Goal: Information Seeking & Learning: Learn about a topic

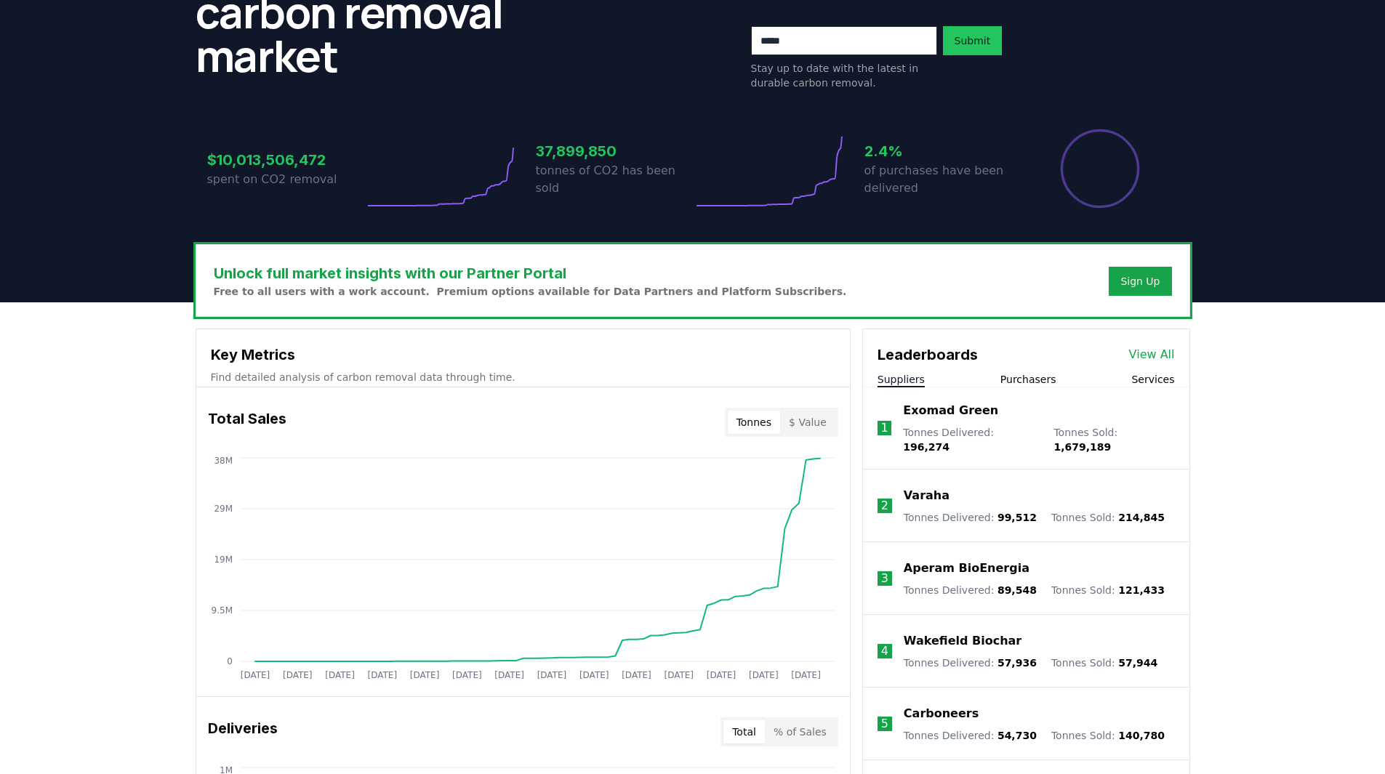
scroll to position [206, 0]
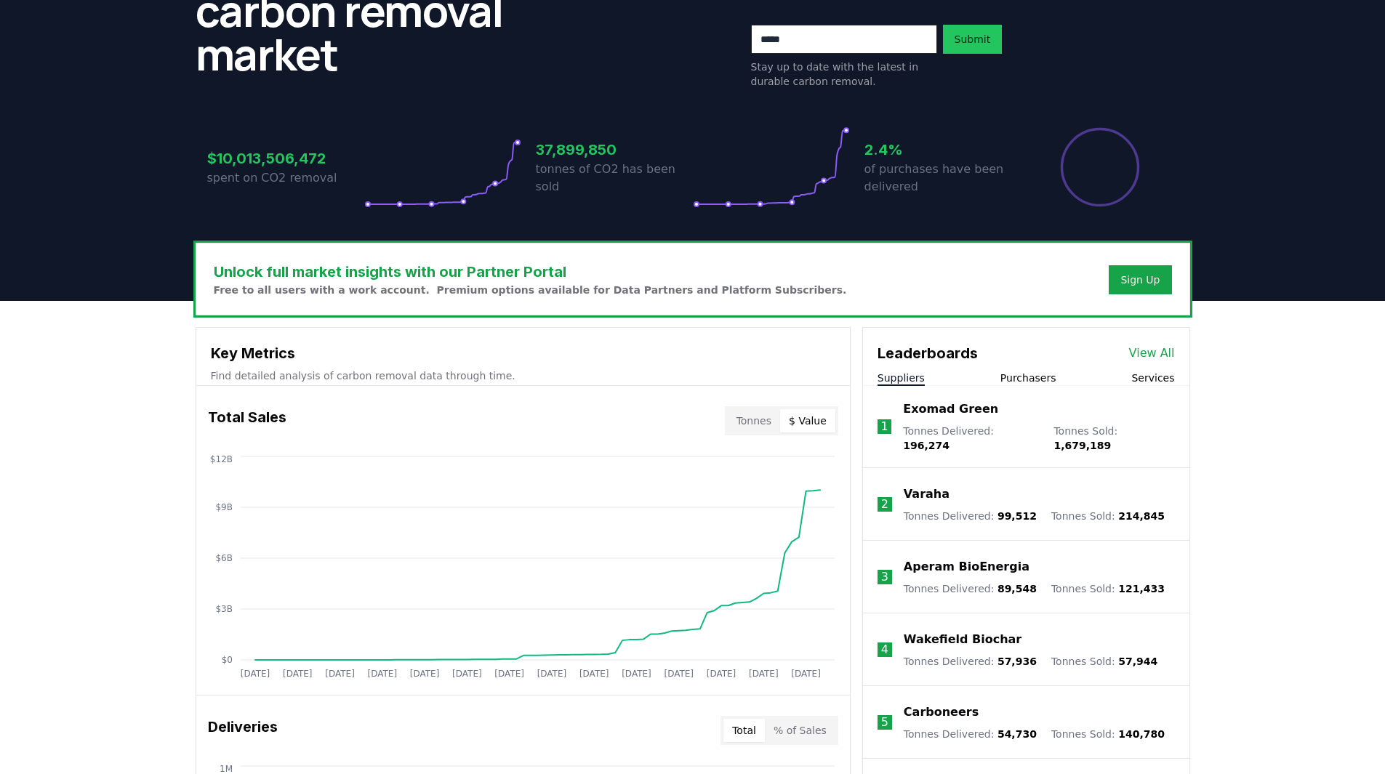
click at [801, 417] on button "$ Value" at bounding box center [807, 420] width 55 height 23
click at [760, 420] on button "Tonnes" at bounding box center [754, 420] width 52 height 23
click at [803, 423] on button "$ Value" at bounding box center [807, 420] width 55 height 23
click at [758, 422] on button "Tonnes" at bounding box center [754, 420] width 52 height 23
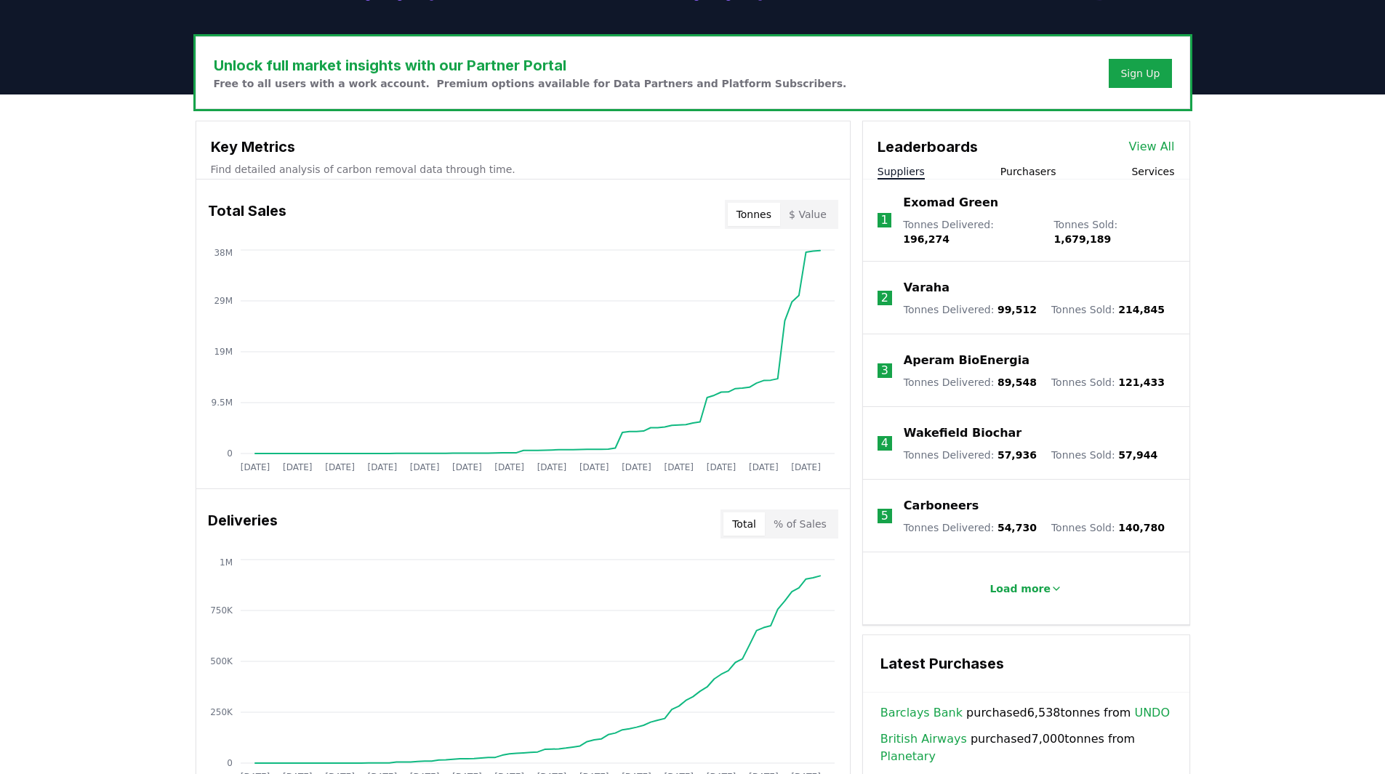
scroll to position [436, 0]
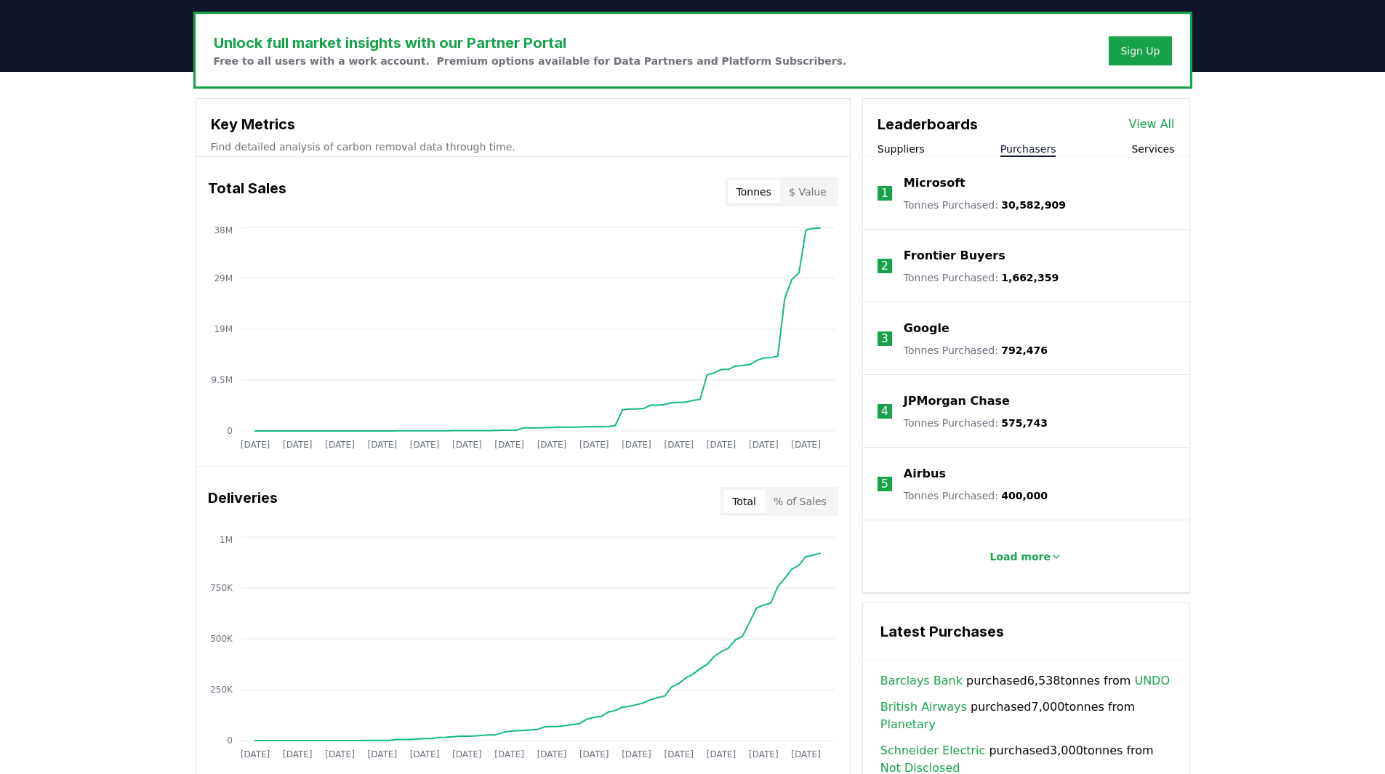
click at [1045, 153] on button "Purchasers" at bounding box center [1028, 149] width 56 height 15
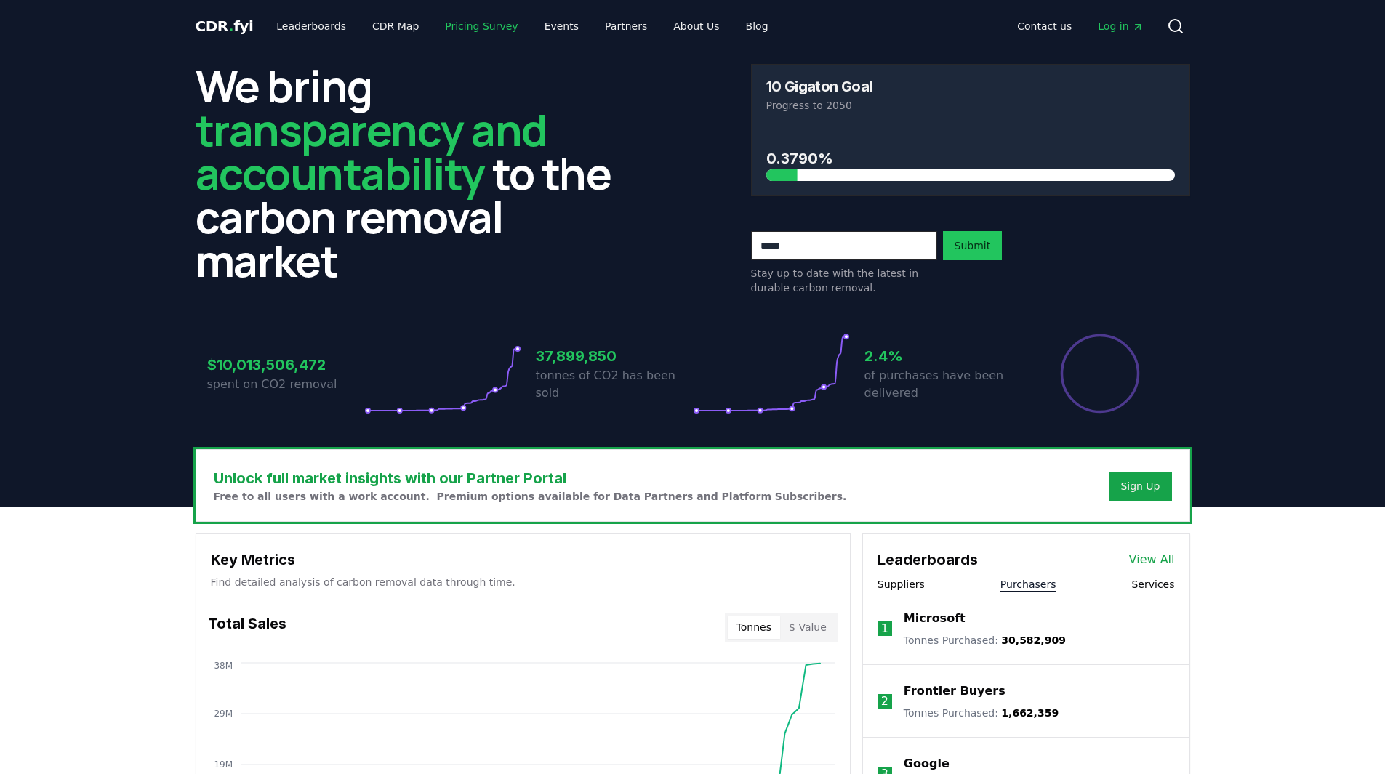
click at [464, 32] on link "Pricing Survey" at bounding box center [481, 26] width 96 height 26
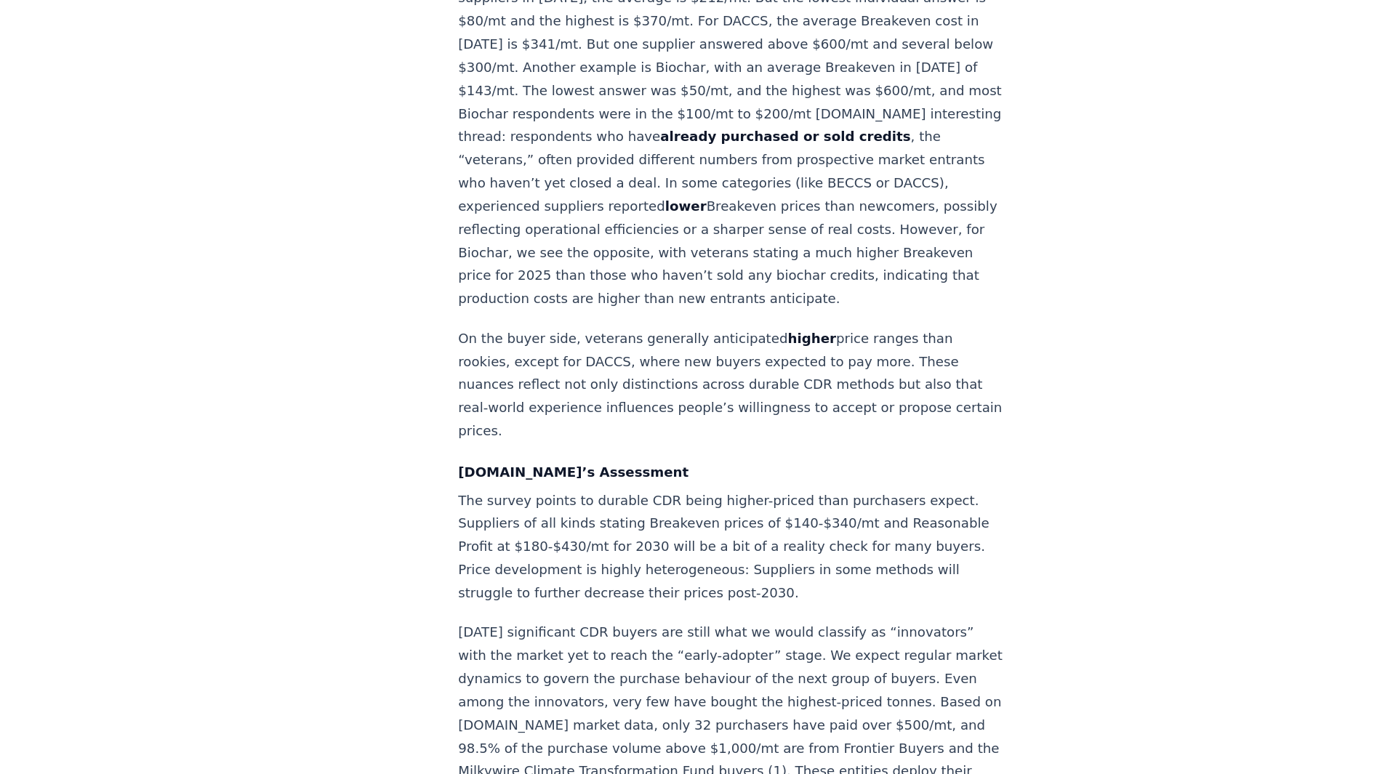
scroll to position [2015, 0]
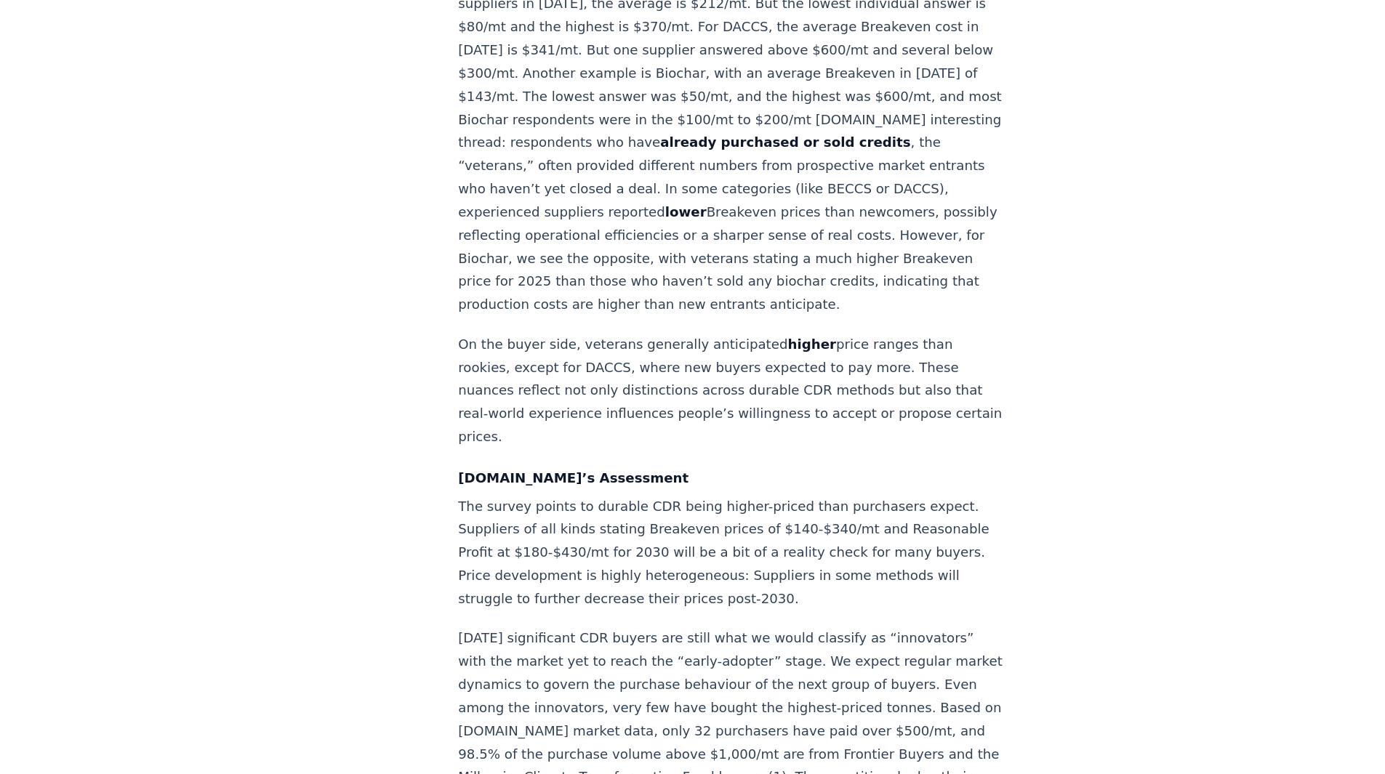
click at [564, 552] on p "[DATE] significant CDR buyers are still what we would classify as “innovators” …" at bounding box center [654, 643] width 481 height 183
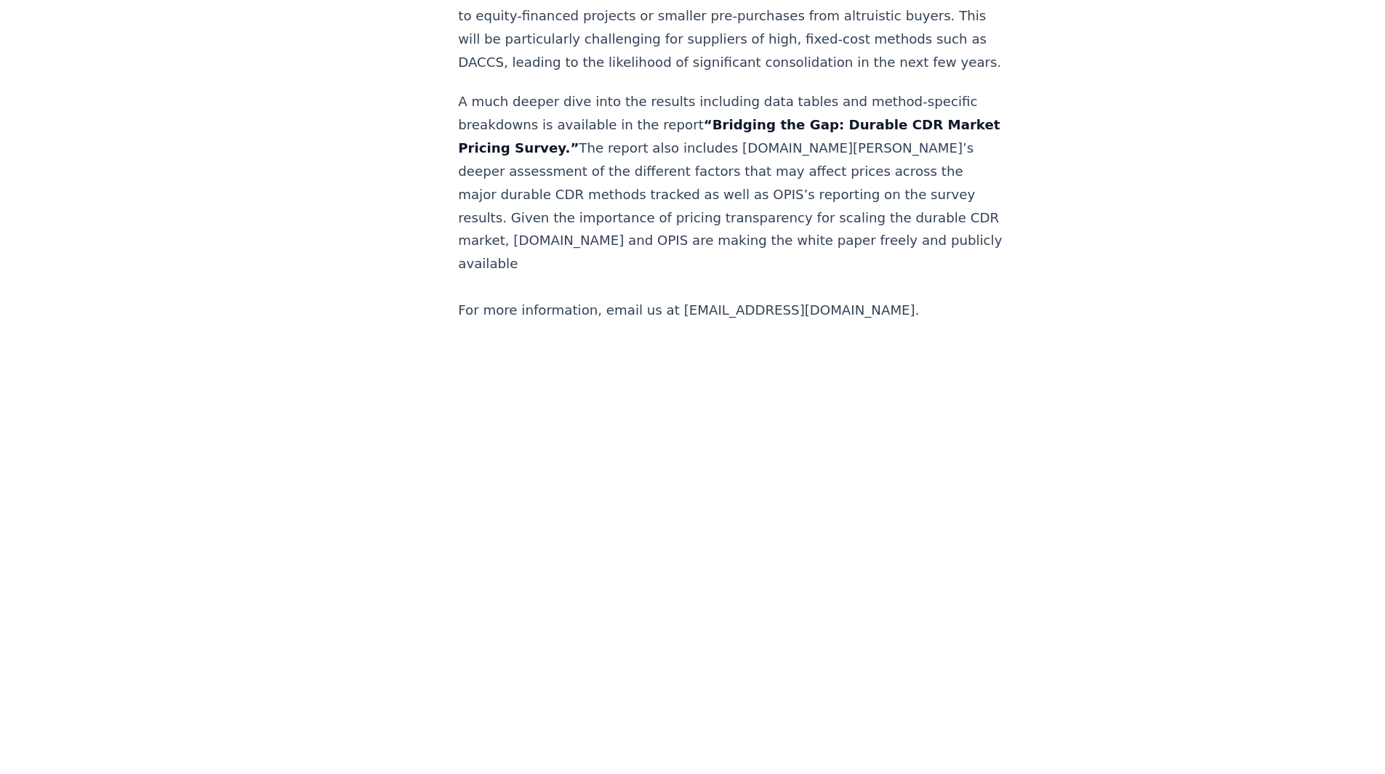
scroll to position [2950, 0]
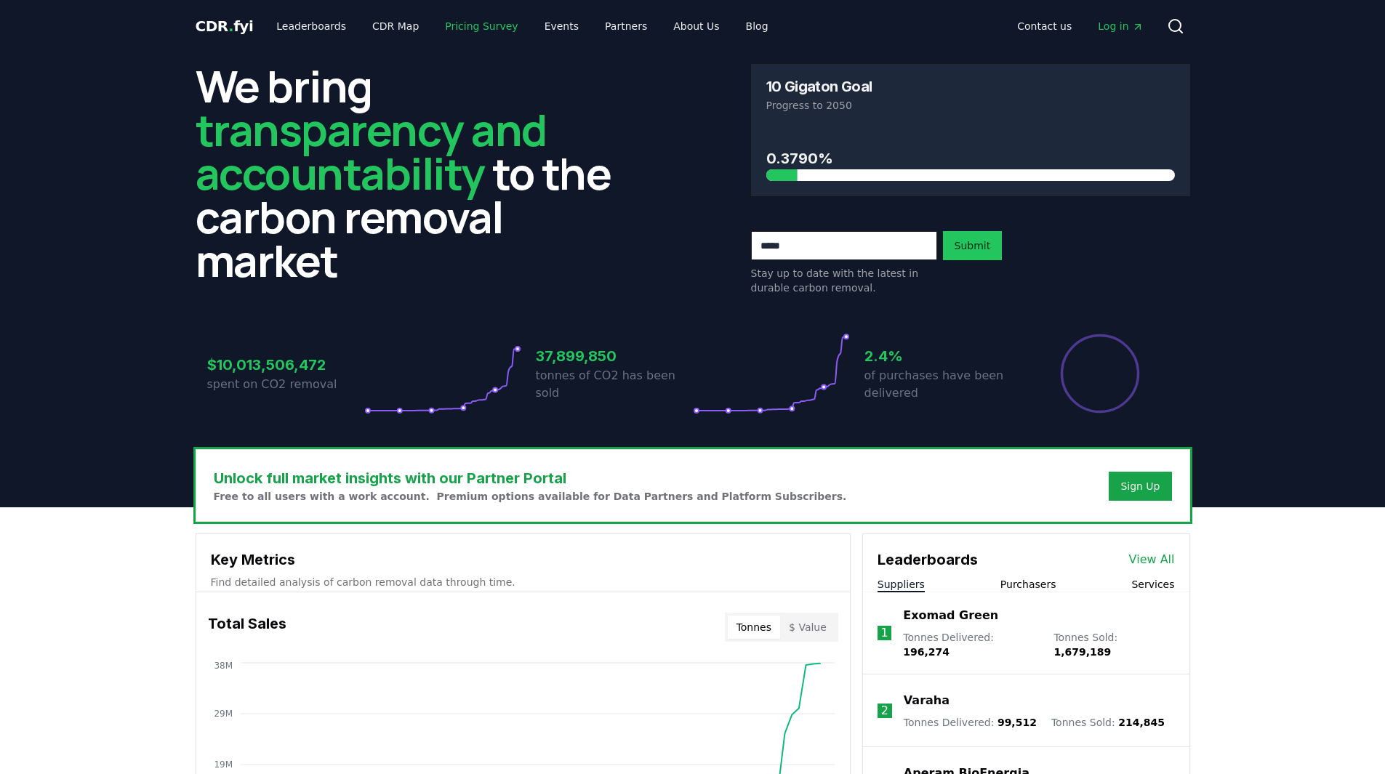
click at [449, 22] on link "Pricing Survey" at bounding box center [481, 26] width 96 height 26
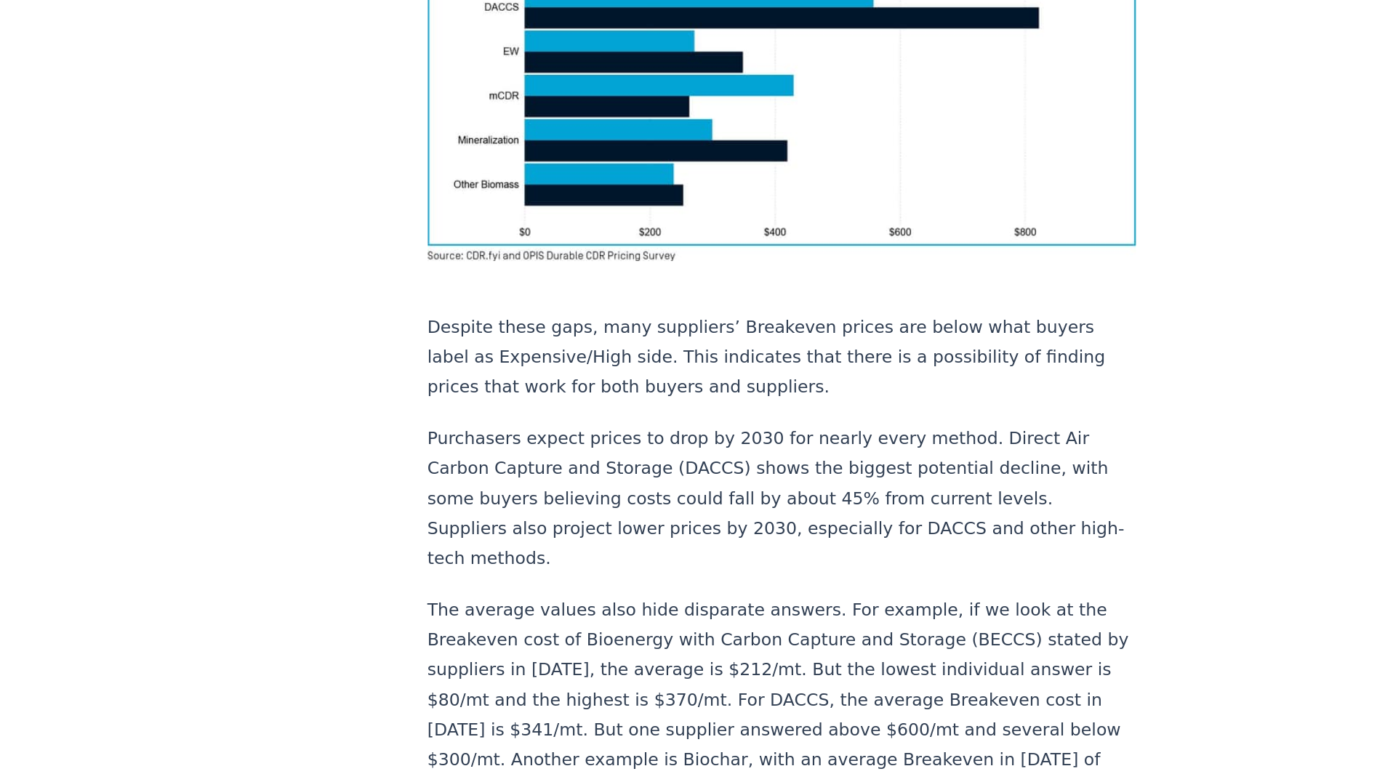
scroll to position [1136, 0]
